Goal: Task Accomplishment & Management: Use online tool/utility

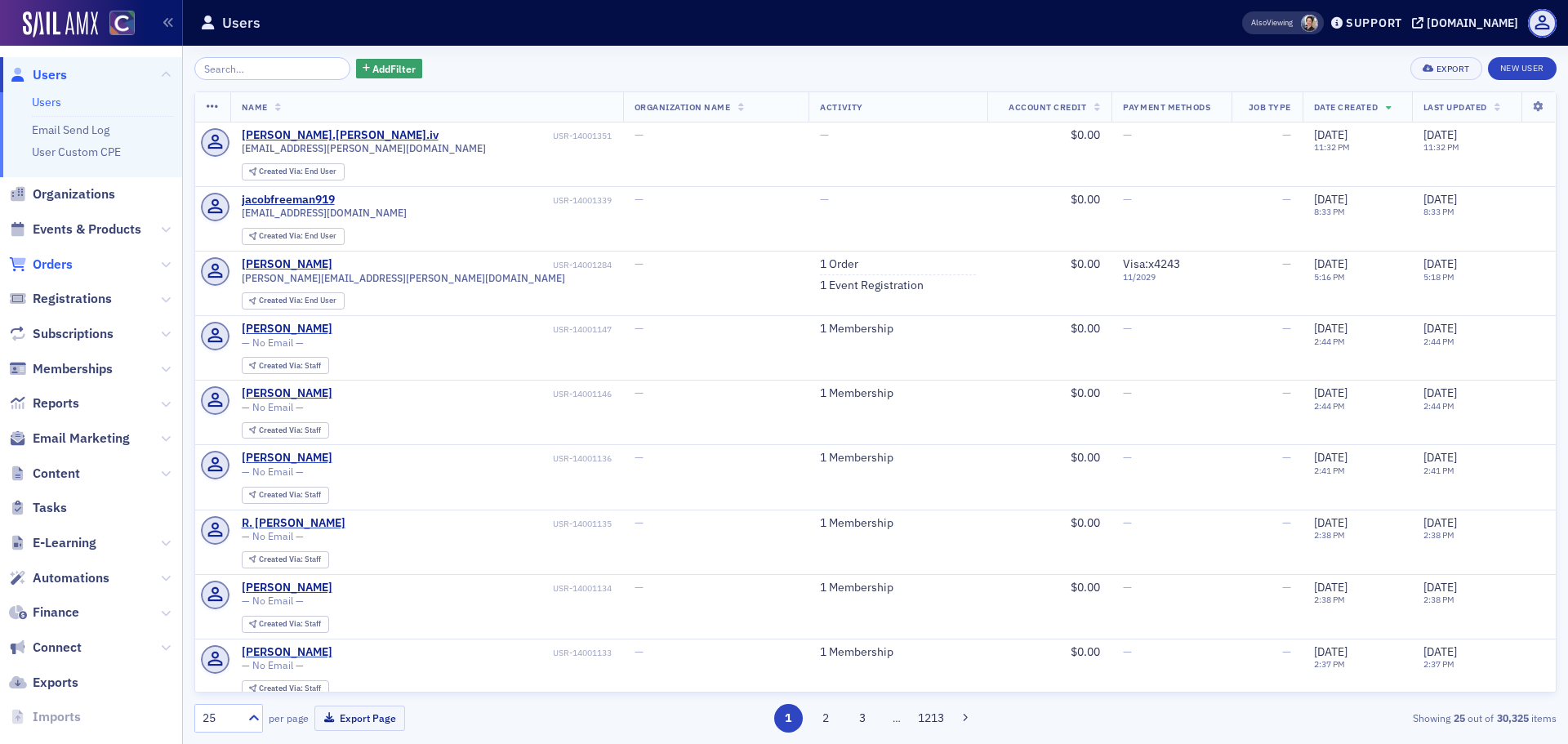
click at [55, 261] on span "Orders" at bounding box center [52, 264] width 40 height 18
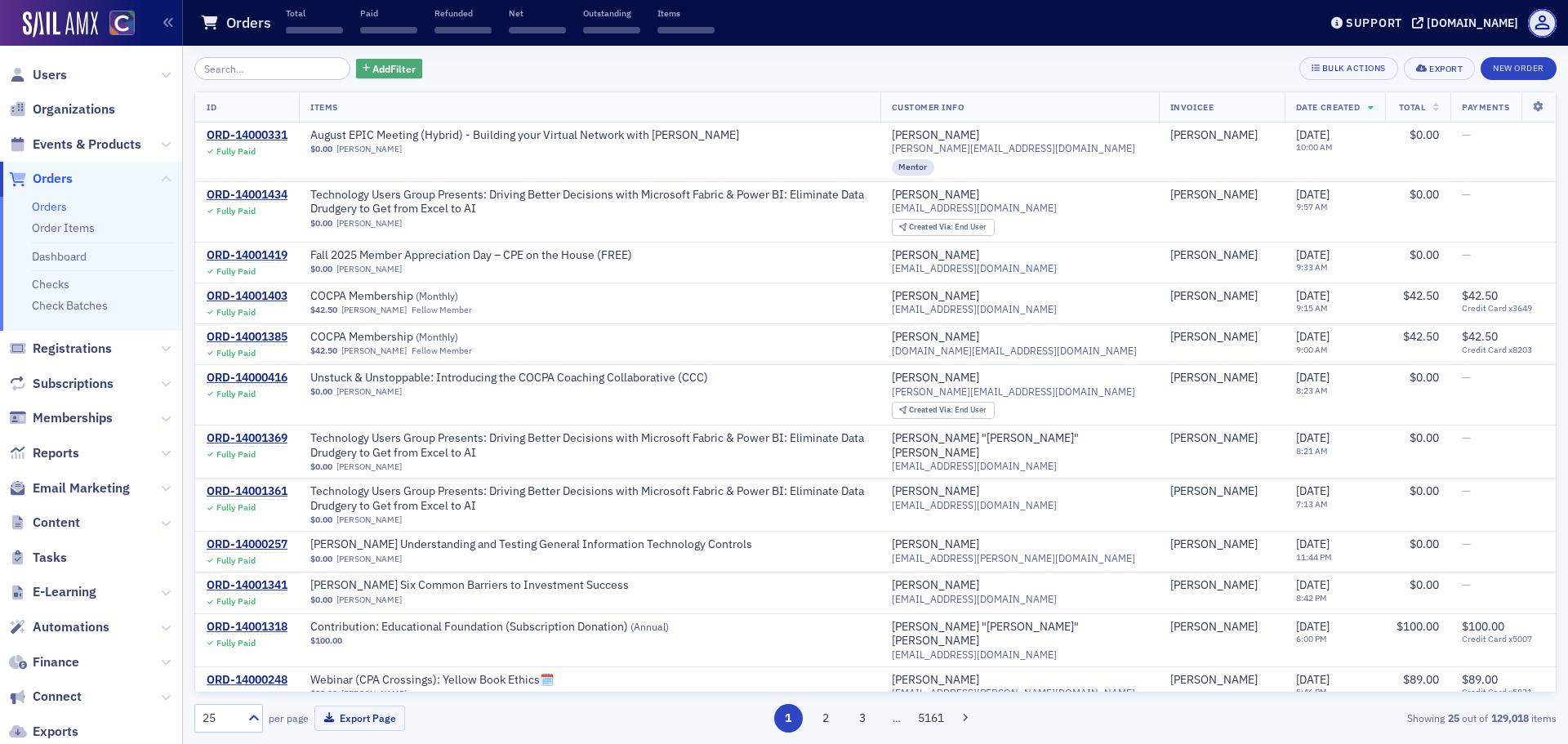
click at [399, 73] on span "Add Filter" at bounding box center [393, 68] width 43 height 14
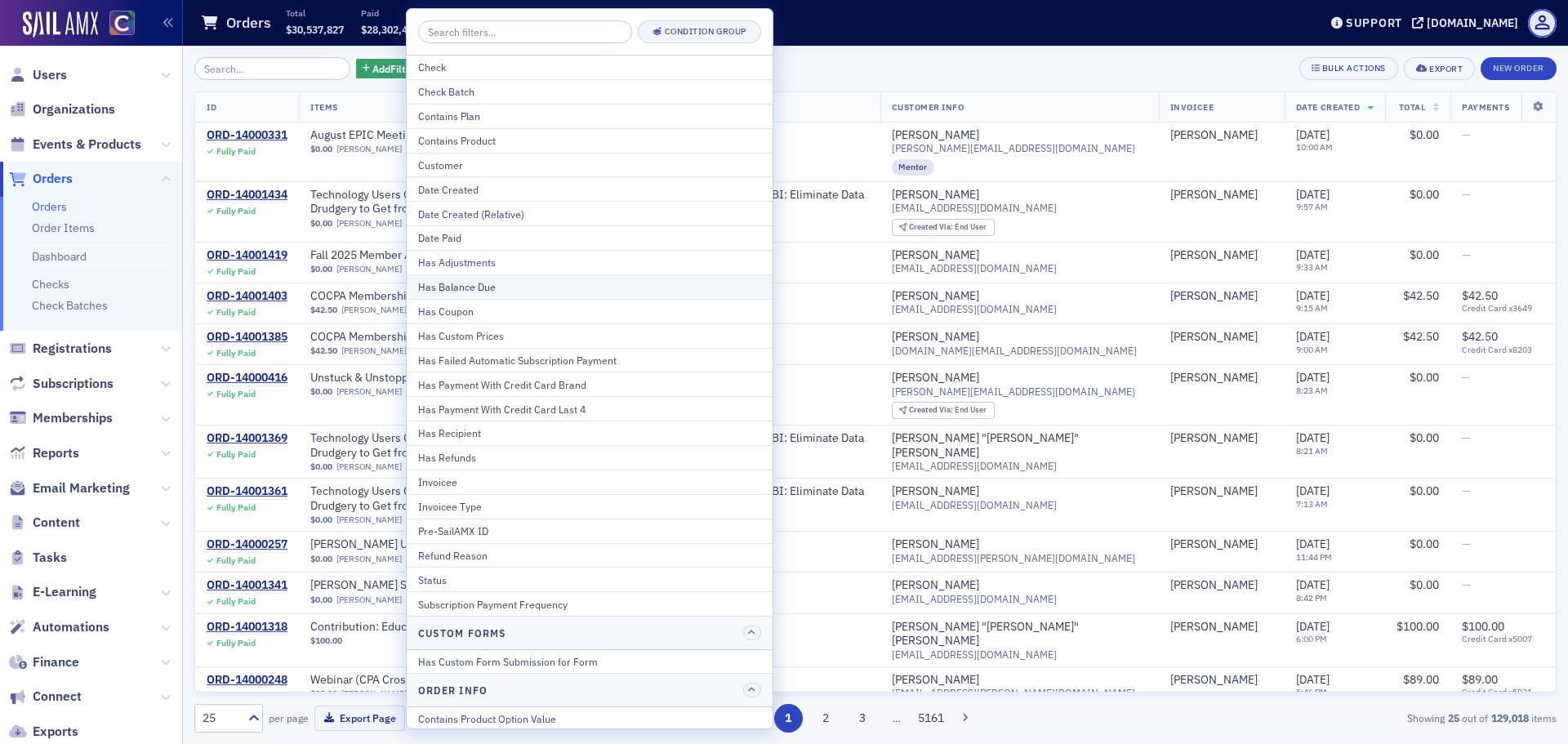
click at [464, 288] on div "Has Balance Due" at bounding box center [589, 286] width 343 height 14
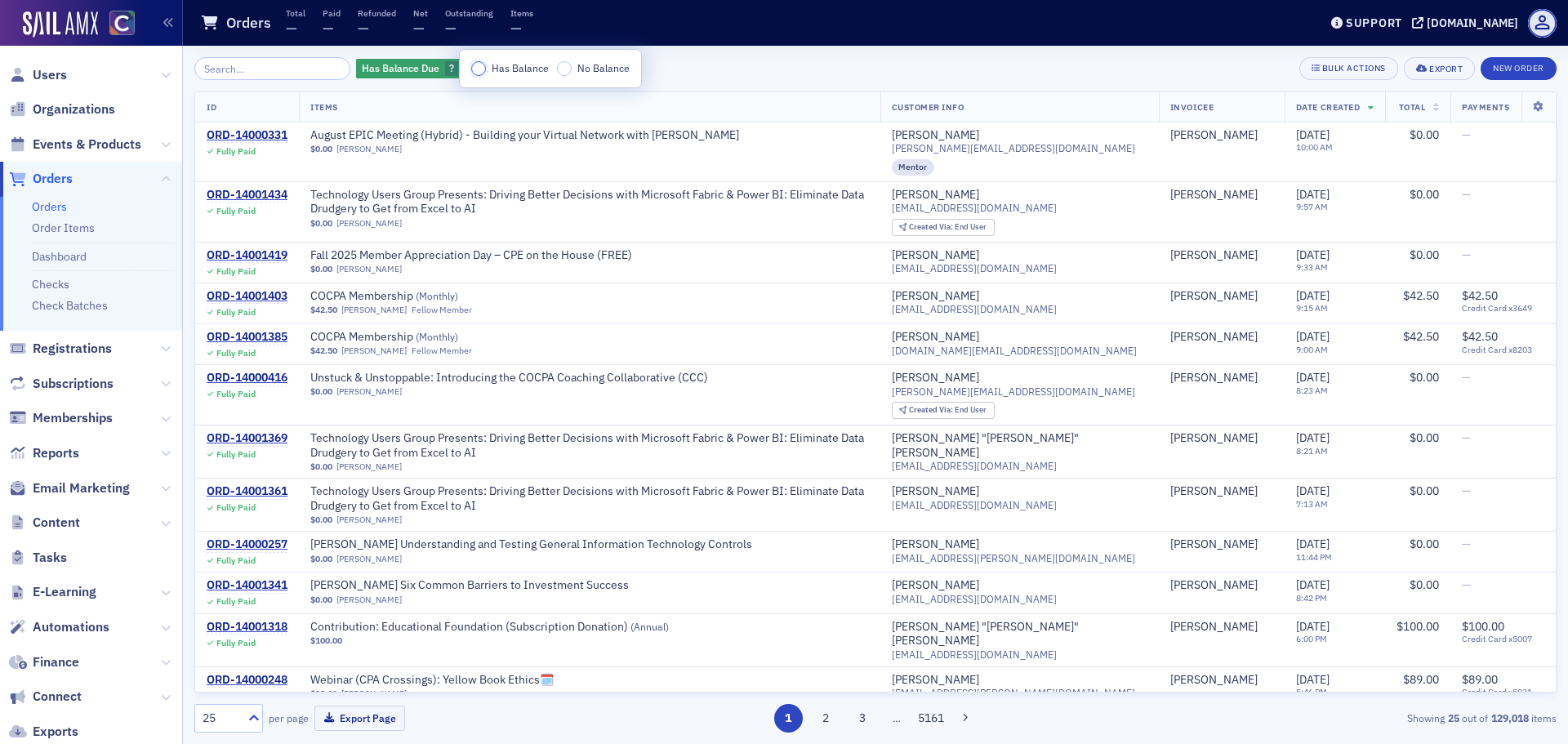
click at [483, 73] on input "Has Balance" at bounding box center [478, 68] width 14 height 14
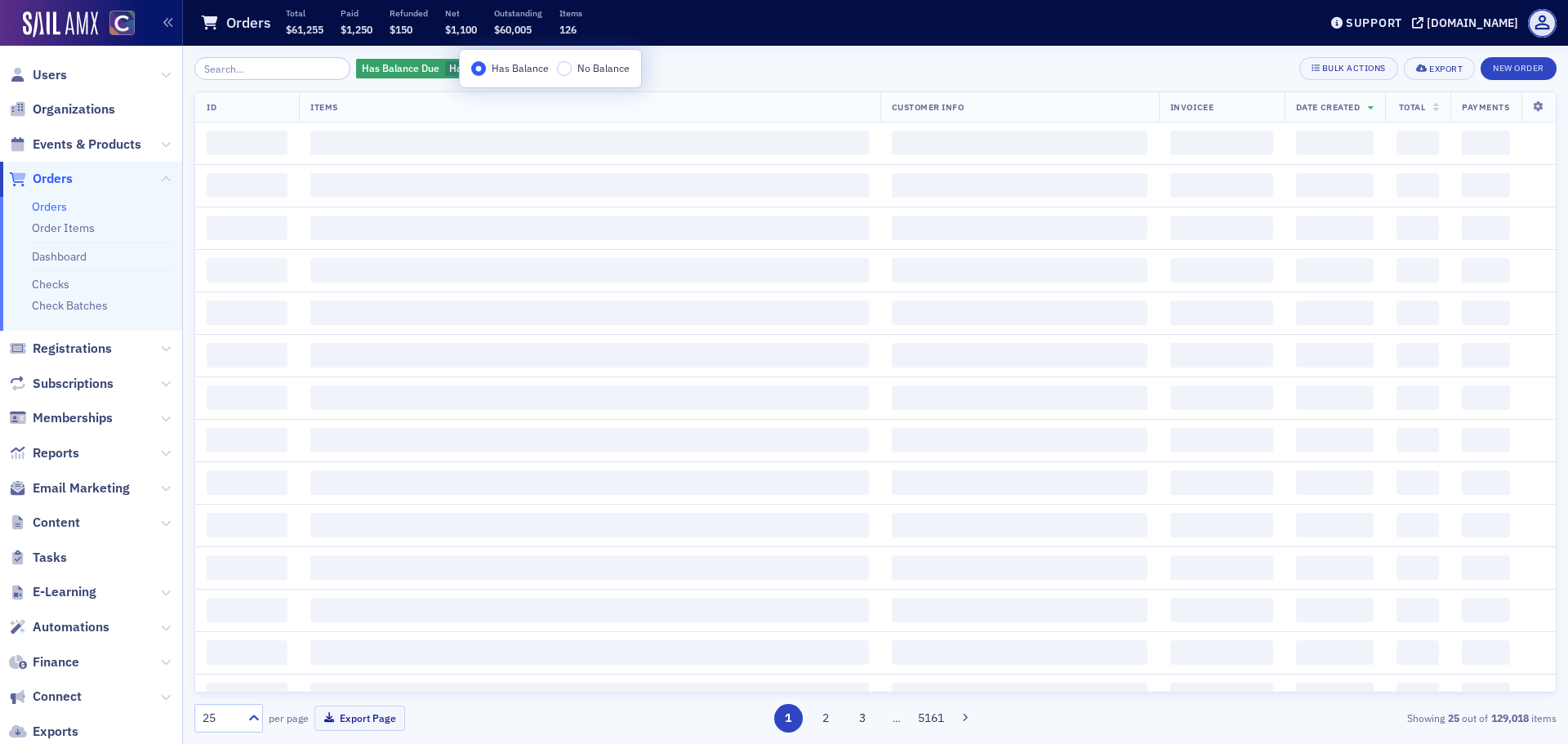
click at [787, 74] on div "Has Balance Due Has Balance Add Filter Bulk Actions Export New Order" at bounding box center [875, 68] width 1362 height 23
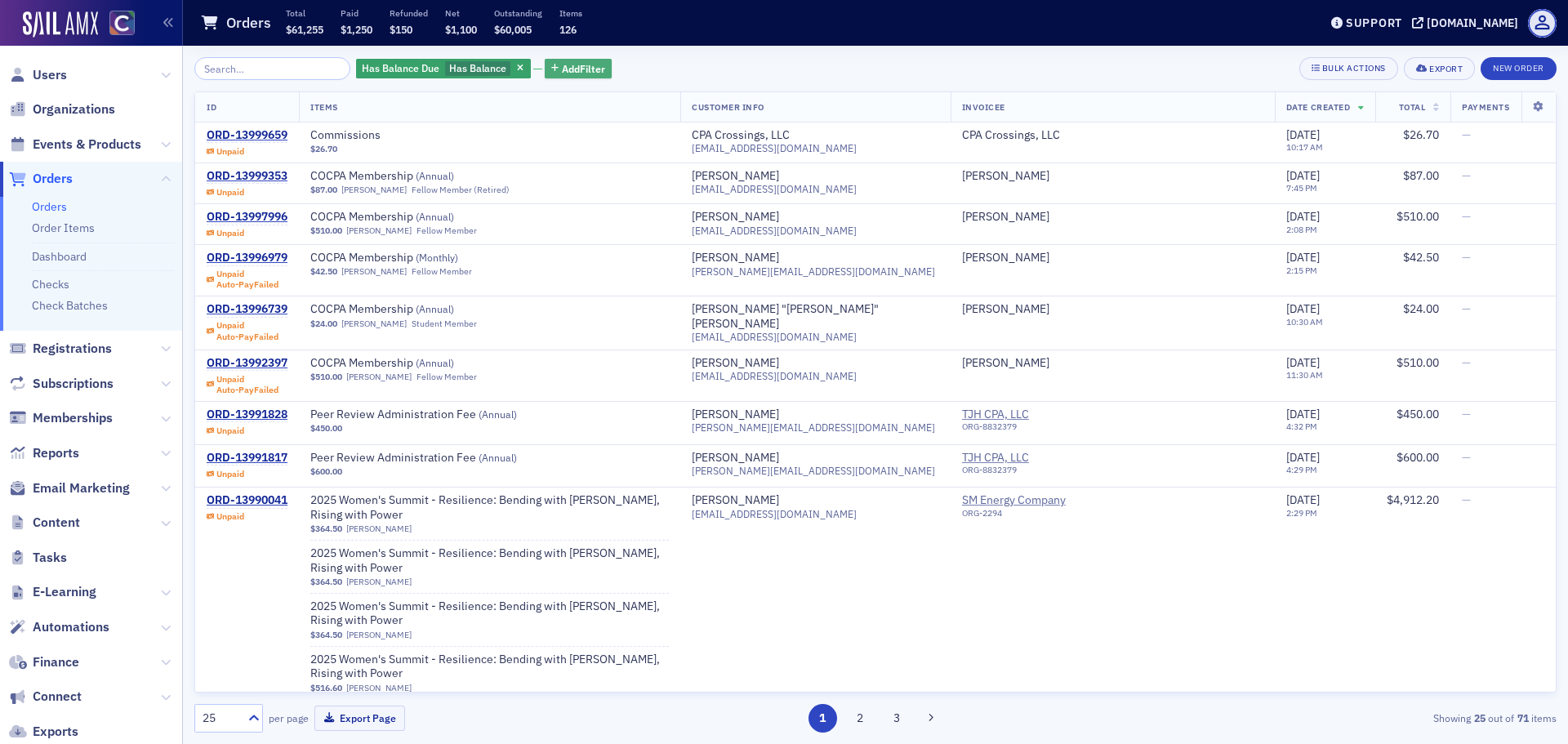
click at [562, 66] on span "Add Filter" at bounding box center [583, 68] width 43 height 14
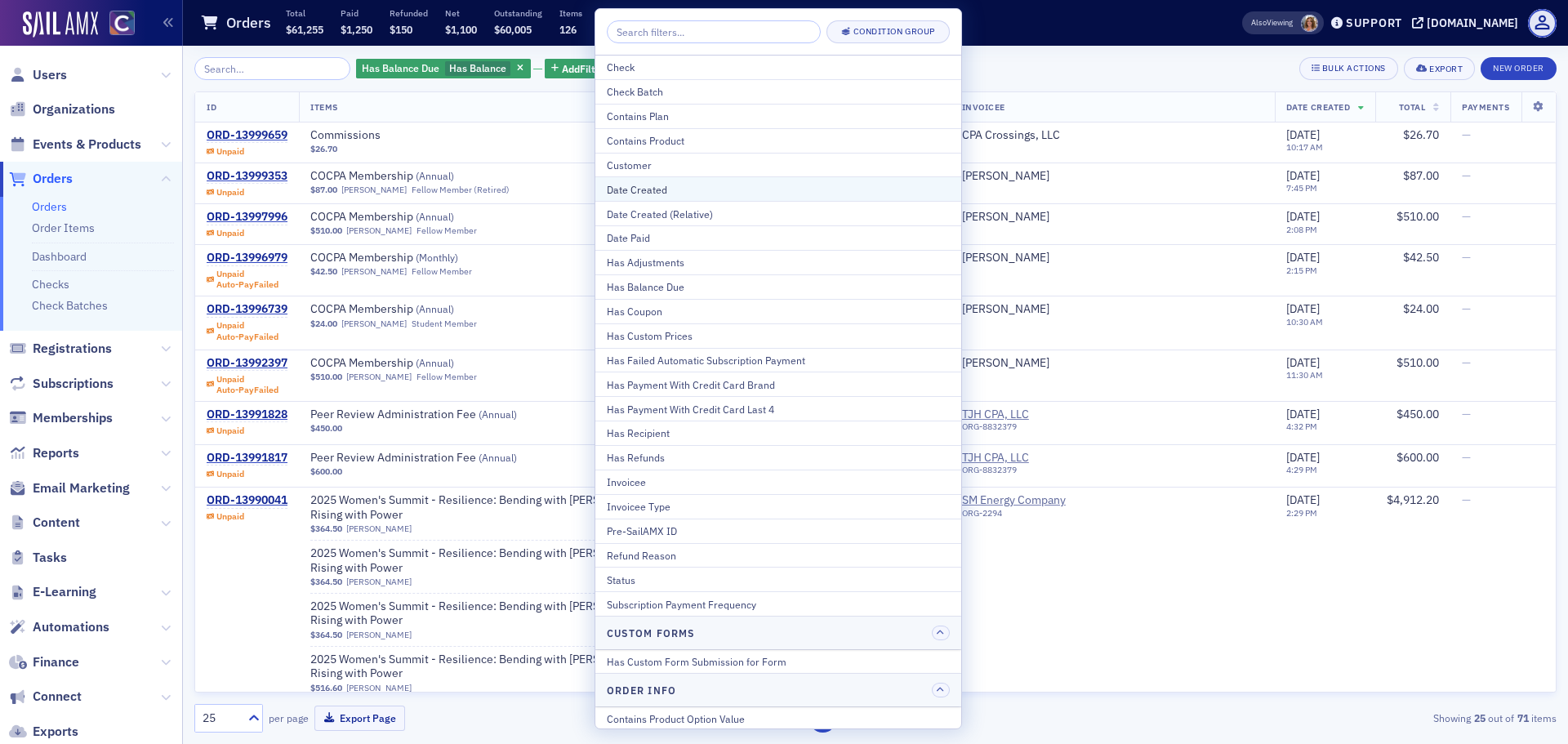
click at [661, 193] on div "Date Created" at bounding box center [779, 189] width 343 height 14
select select "7"
select select "2025"
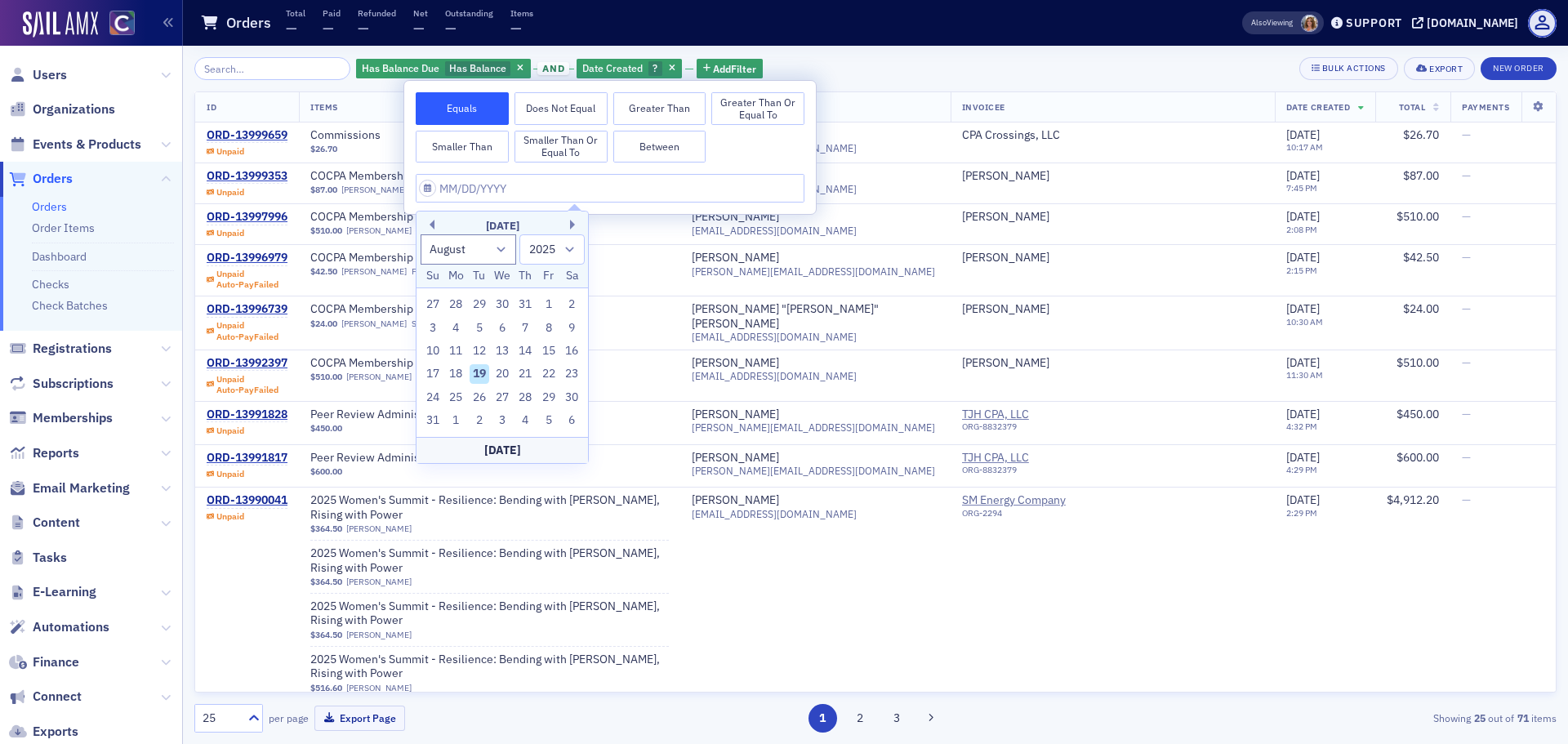
click at [475, 149] on button "Smaller Than" at bounding box center [462, 147] width 93 height 33
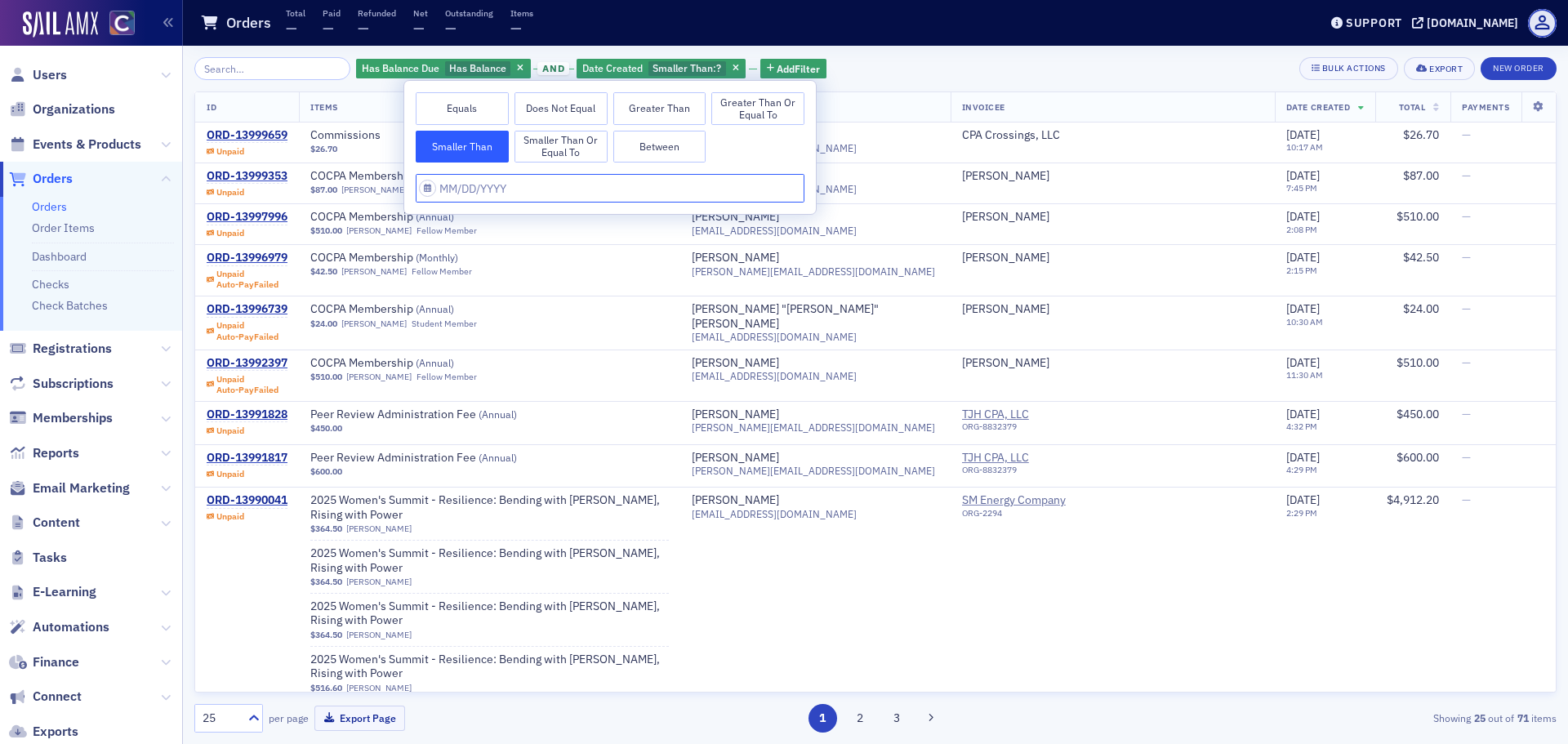
click at [431, 196] on input "text" at bounding box center [610, 188] width 388 height 29
select select "7"
select select "2025"
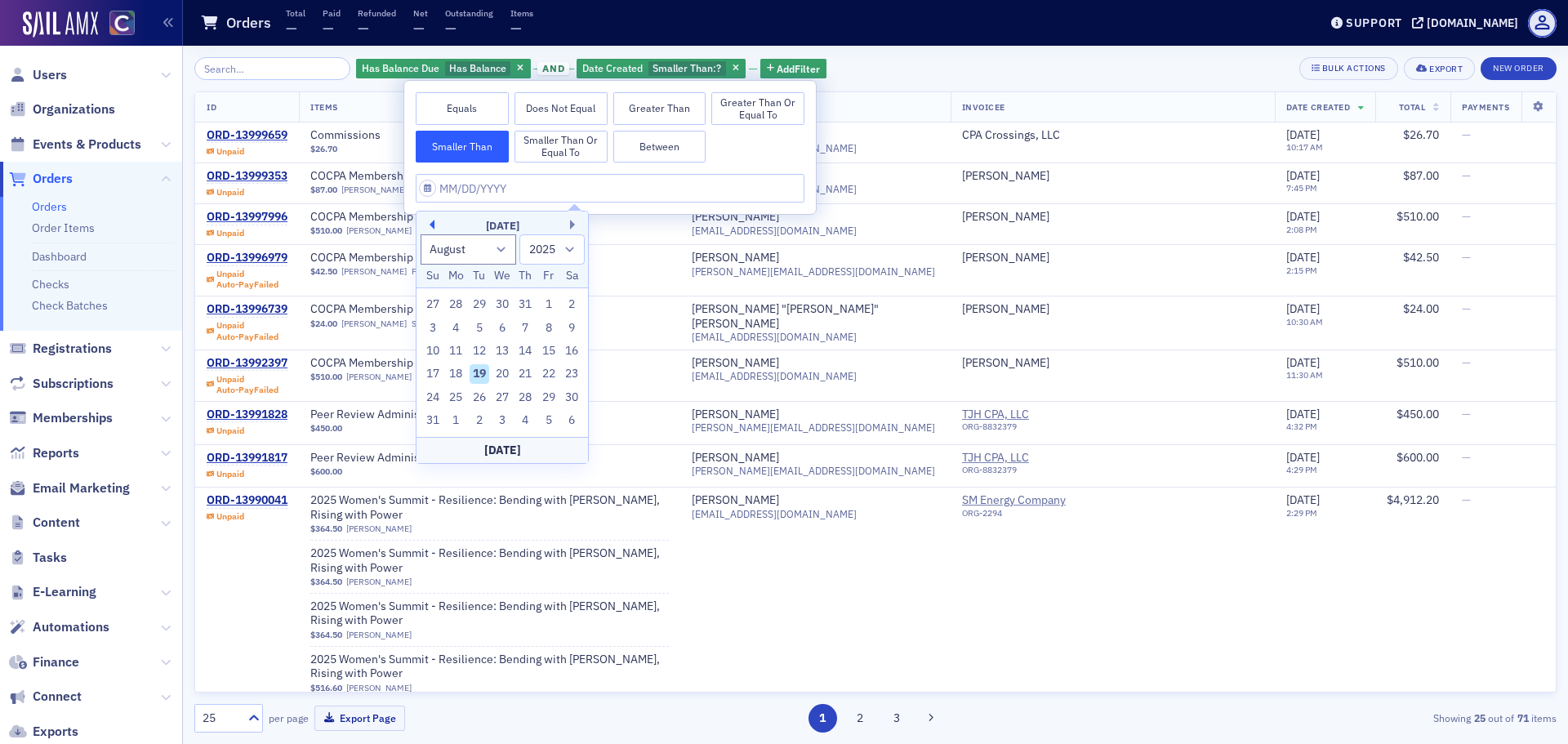
click at [429, 224] on button "Previous Month" at bounding box center [430, 225] width 10 height 10
select select "4"
click at [497, 373] on div "21" at bounding box center [502, 373] width 19 height 19
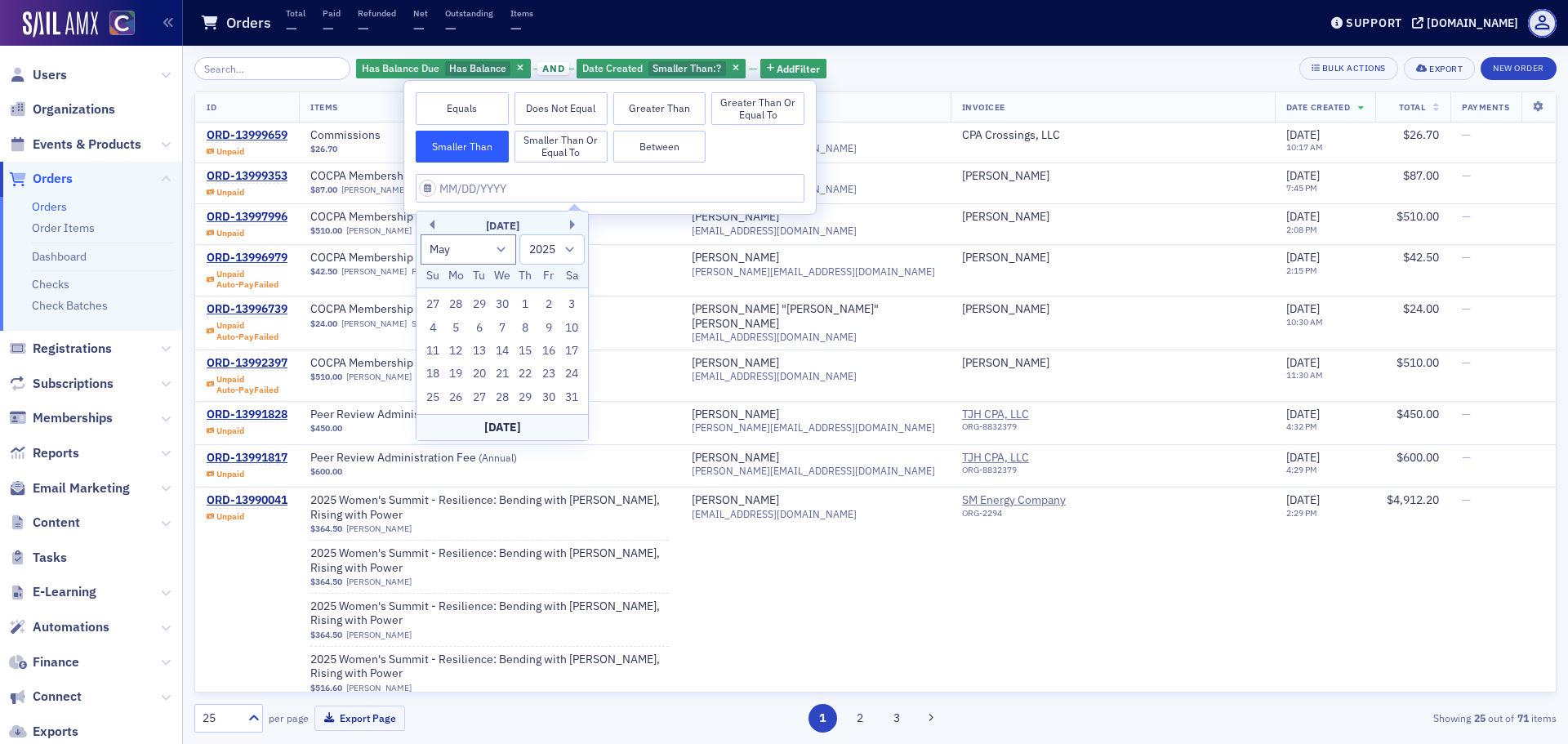
type input "[DATE]"
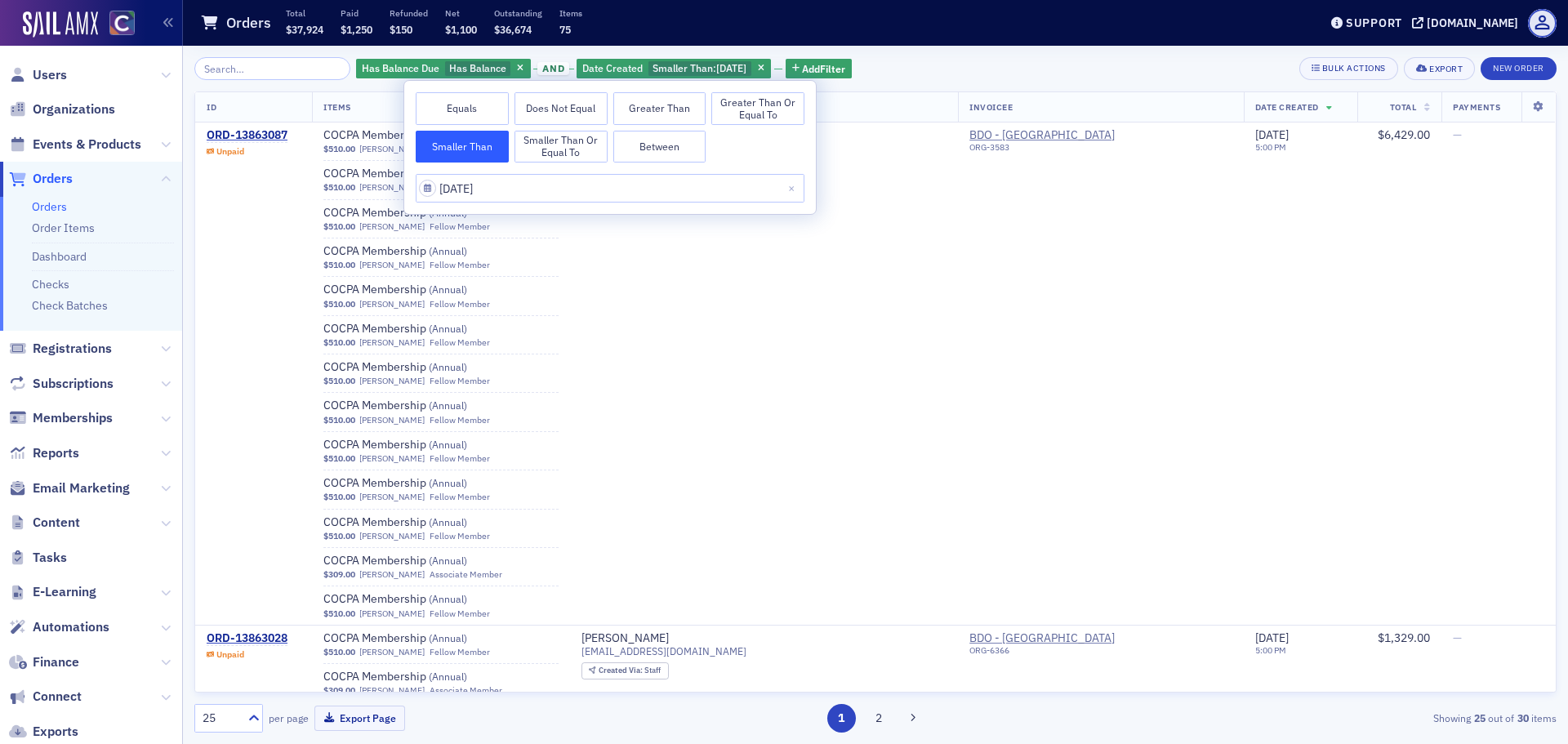
click at [945, 62] on div "Has Balance Due Has Balance and Date Created Smaller Than : [DATE] Add Filter B…" at bounding box center [875, 68] width 1362 height 23
